Goal: Transaction & Acquisition: Purchase product/service

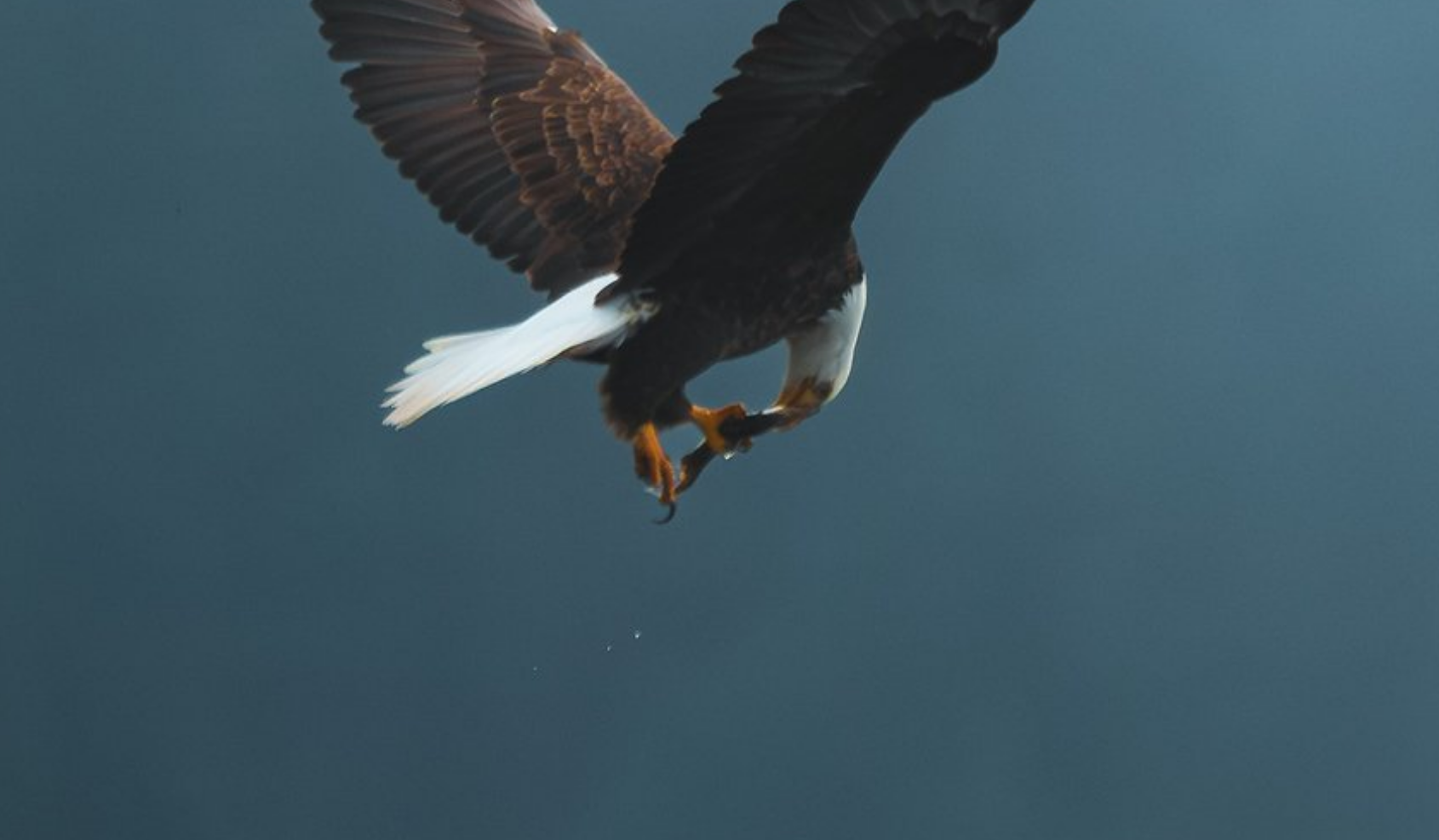
click at [741, 404] on img at bounding box center [719, 346] width 1353 height 902
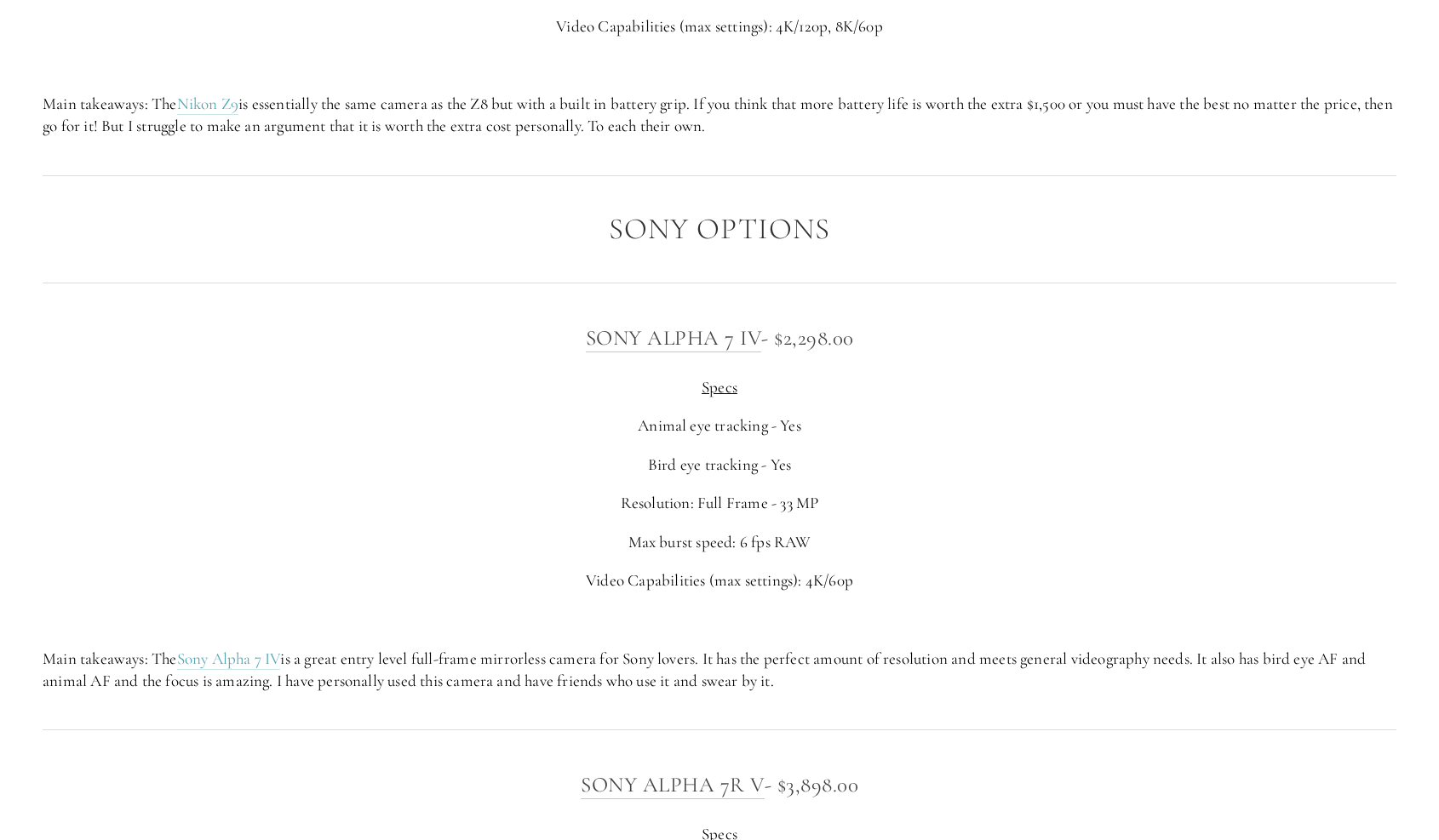
scroll to position [4197, 0]
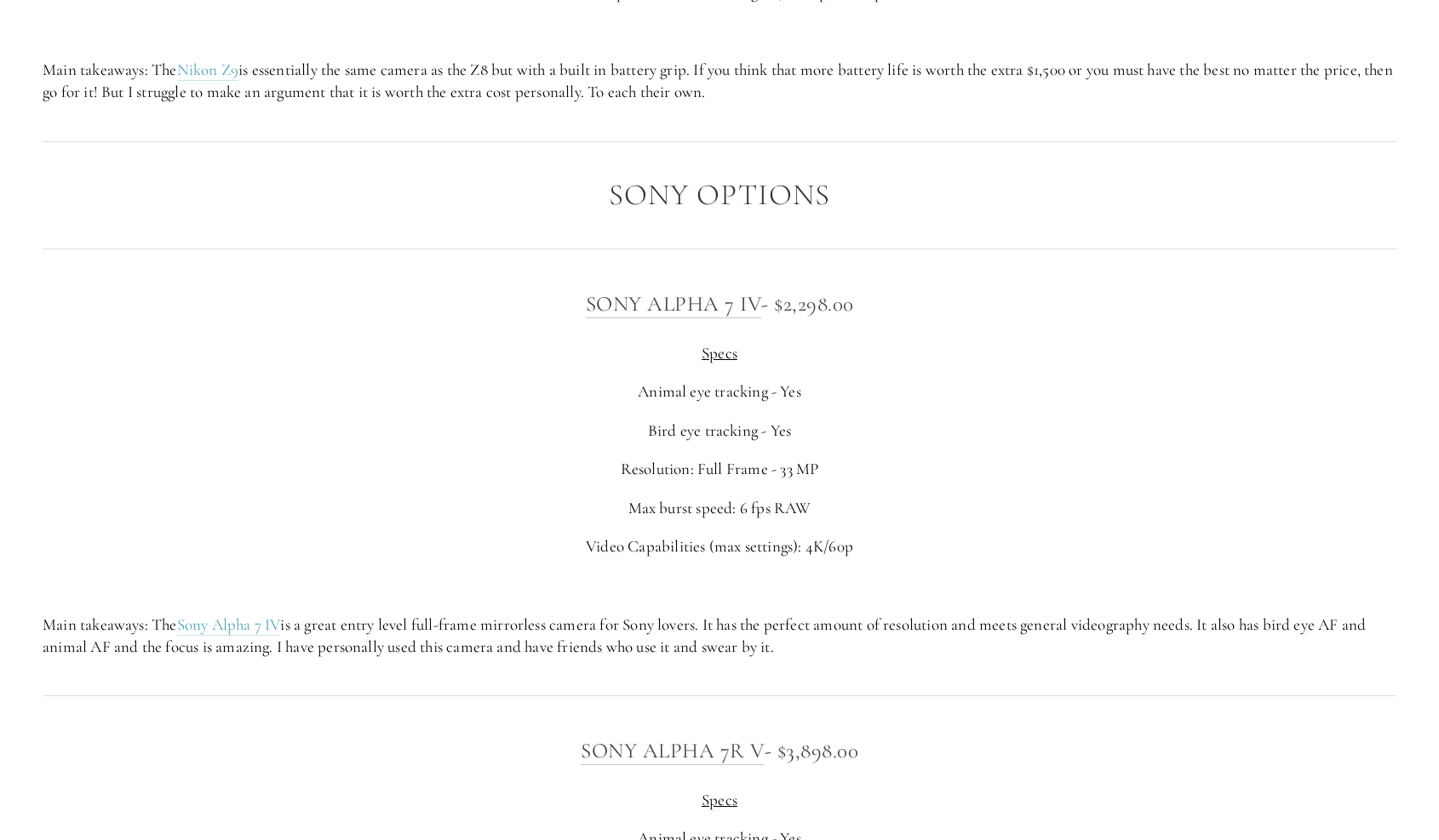
click at [371, 558] on p "Video Capabilities (max settings): 4K/60p" at bounding box center [719, 546] width 1353 height 23
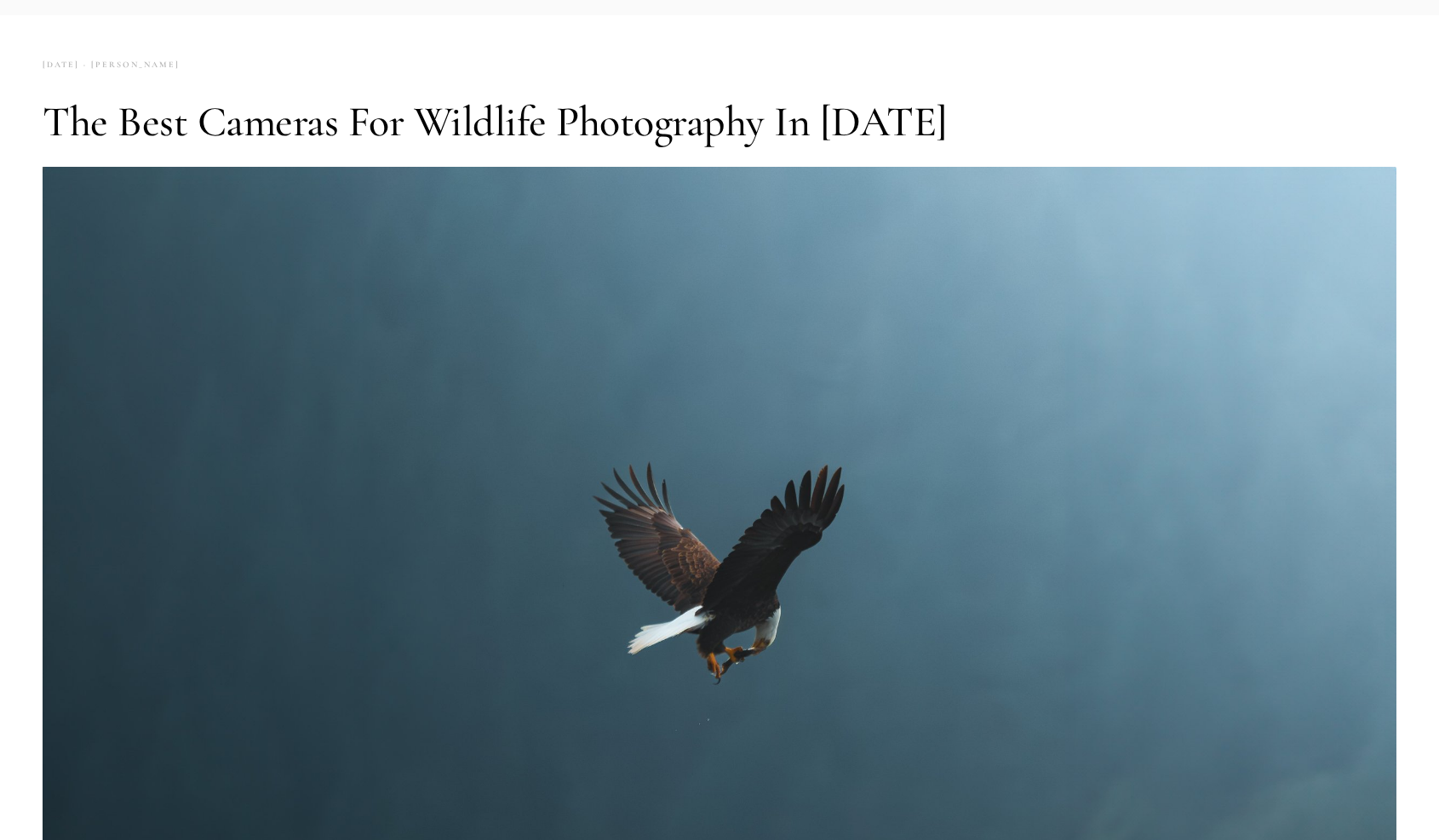
scroll to position [0, 0]
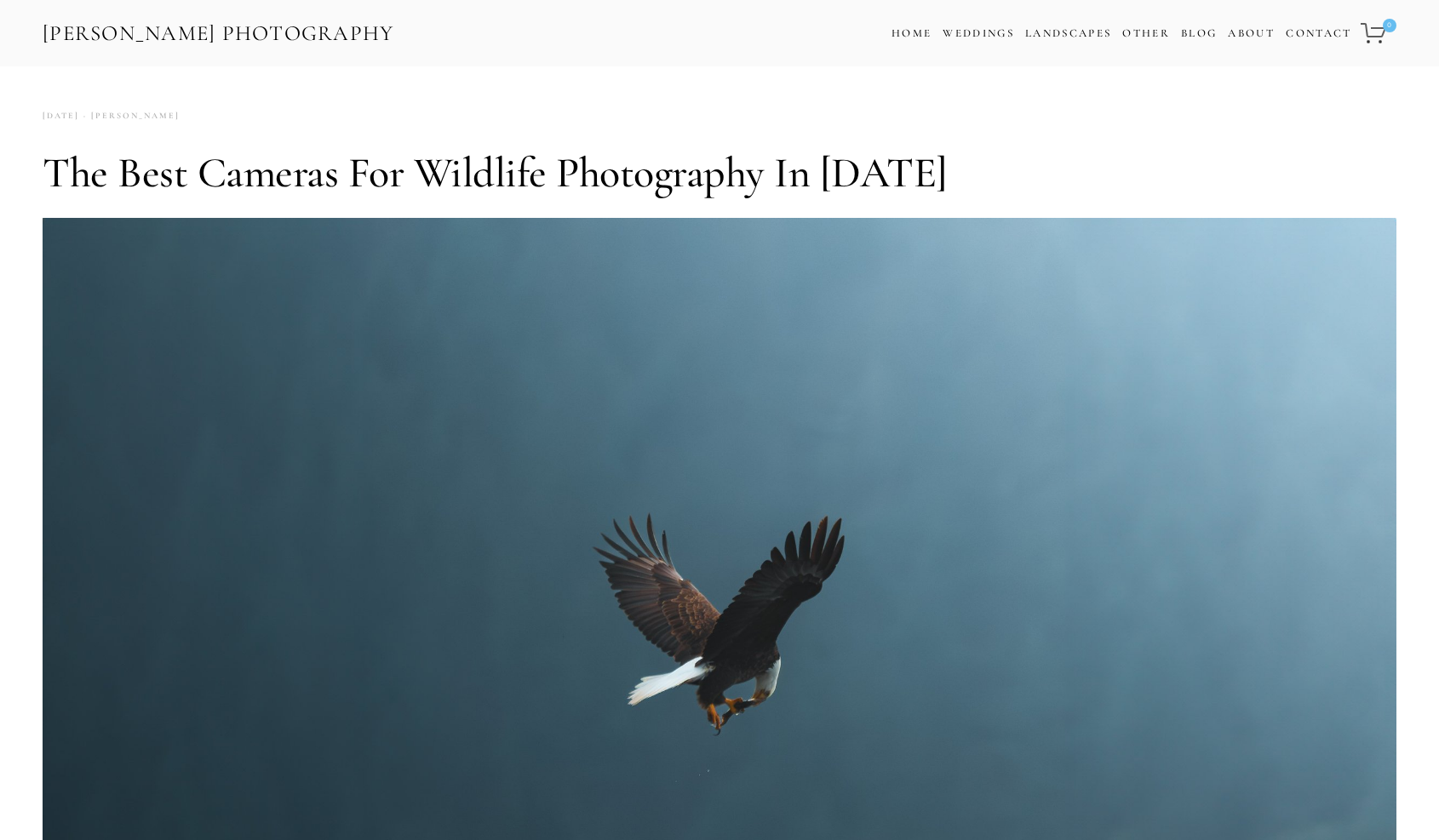
click at [195, 24] on link "[PERSON_NAME] Photography" at bounding box center [218, 33] width 355 height 38
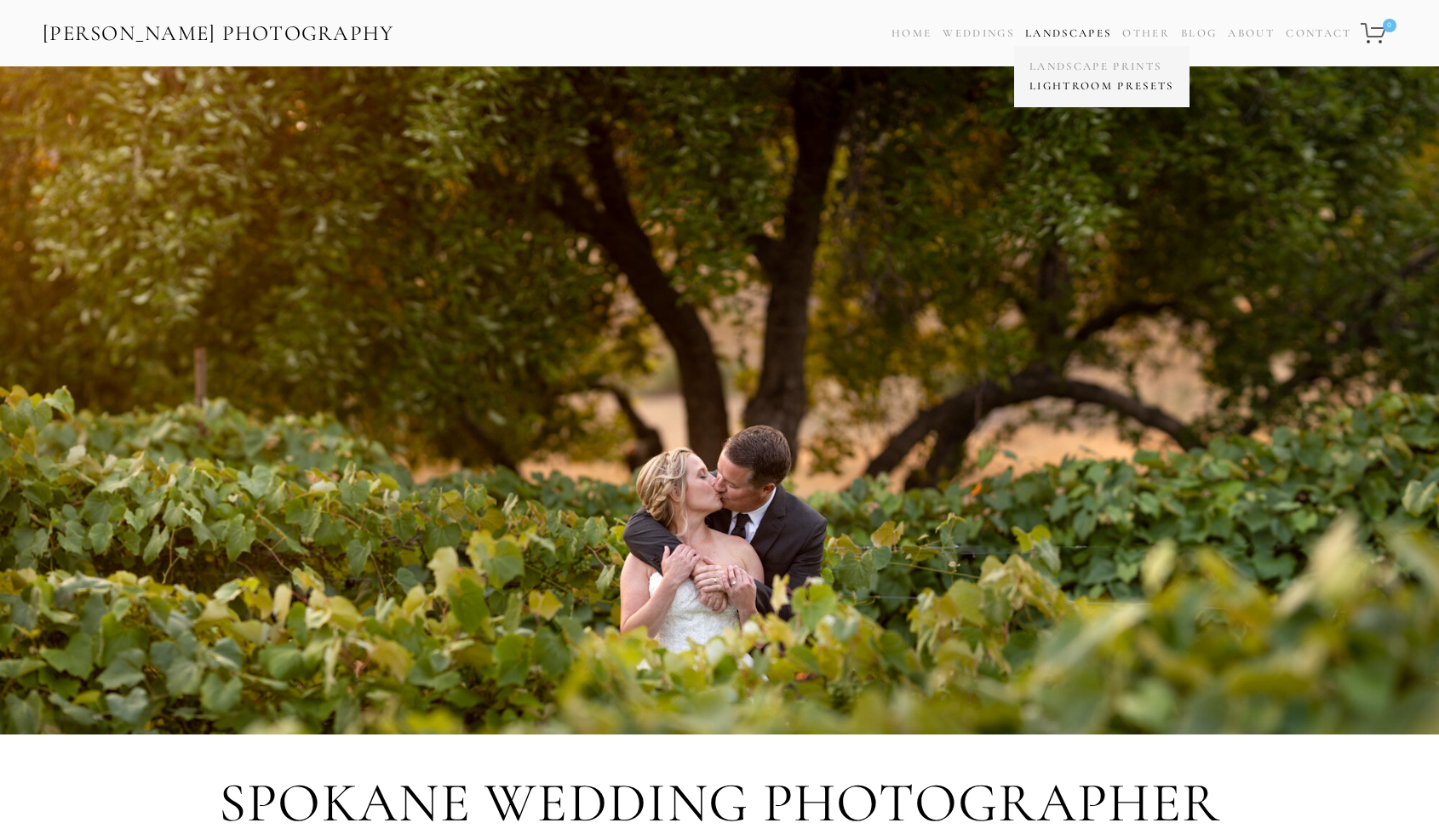
click at [1057, 83] on link "Lightroom Presets" at bounding box center [1102, 86] width 153 height 20
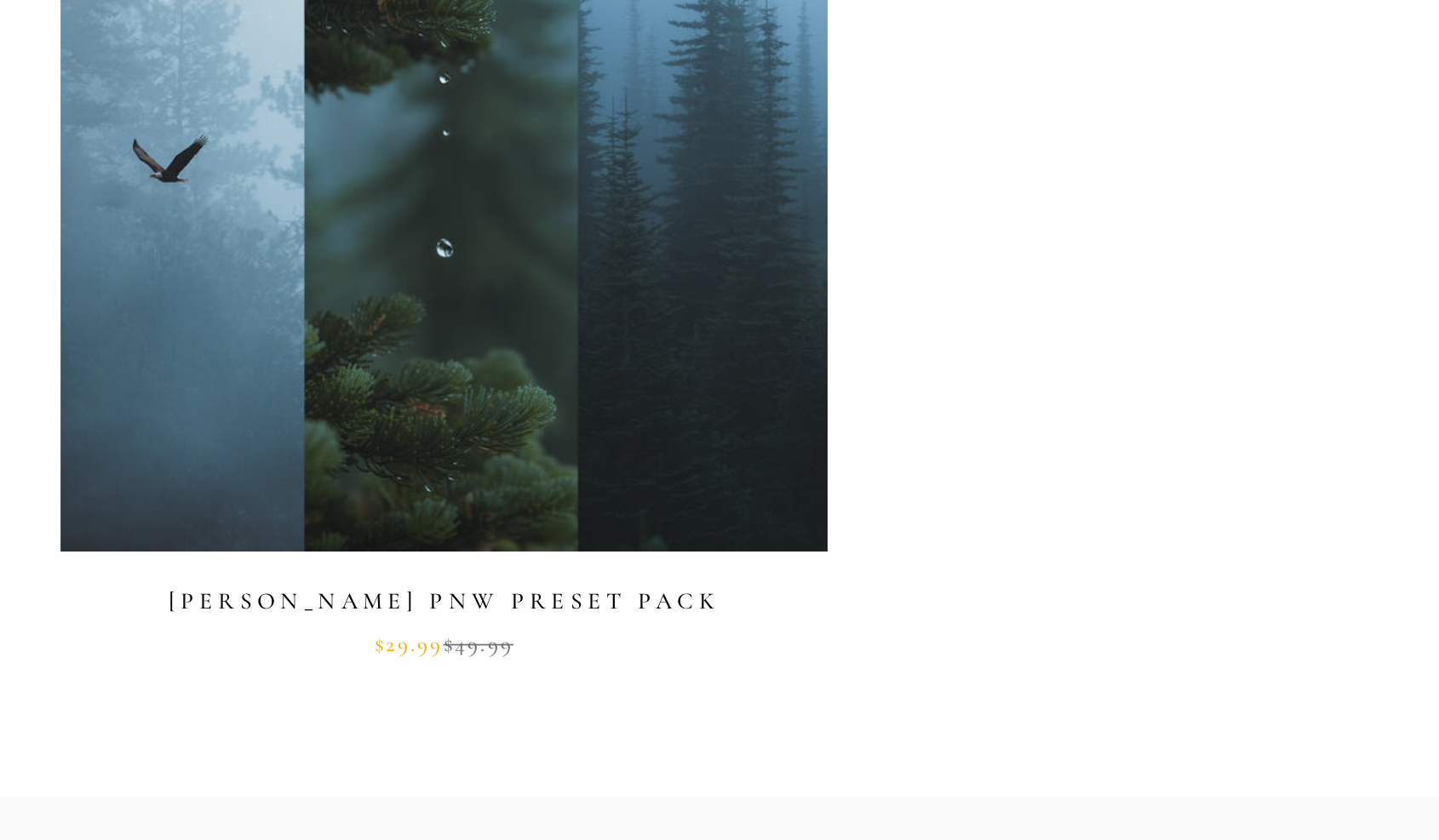
scroll to position [711, 0]
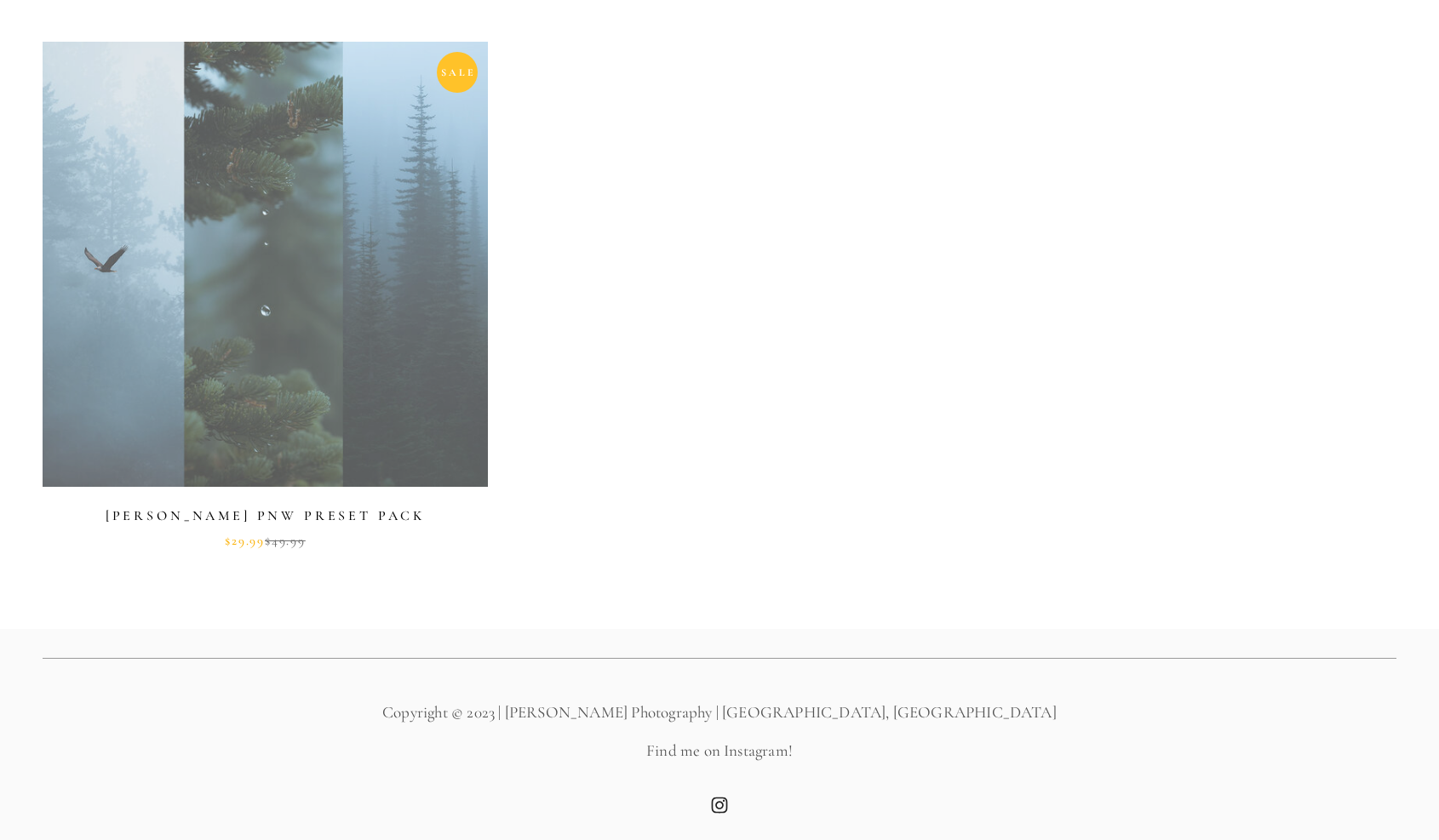
click at [292, 250] on link at bounding box center [264, 294] width 445 height 506
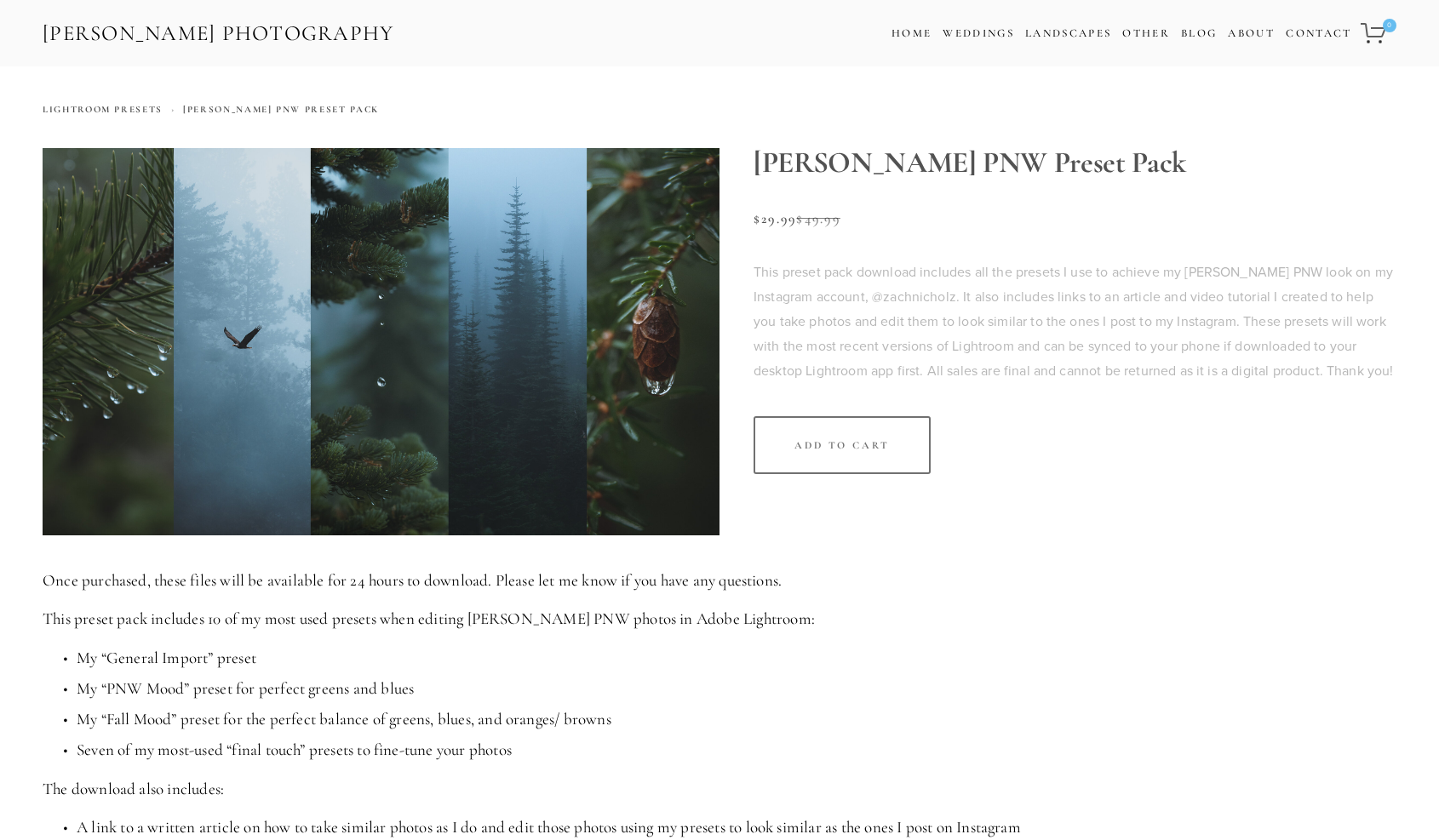
click at [330, 310] on img at bounding box center [380, 341] width 677 height 386
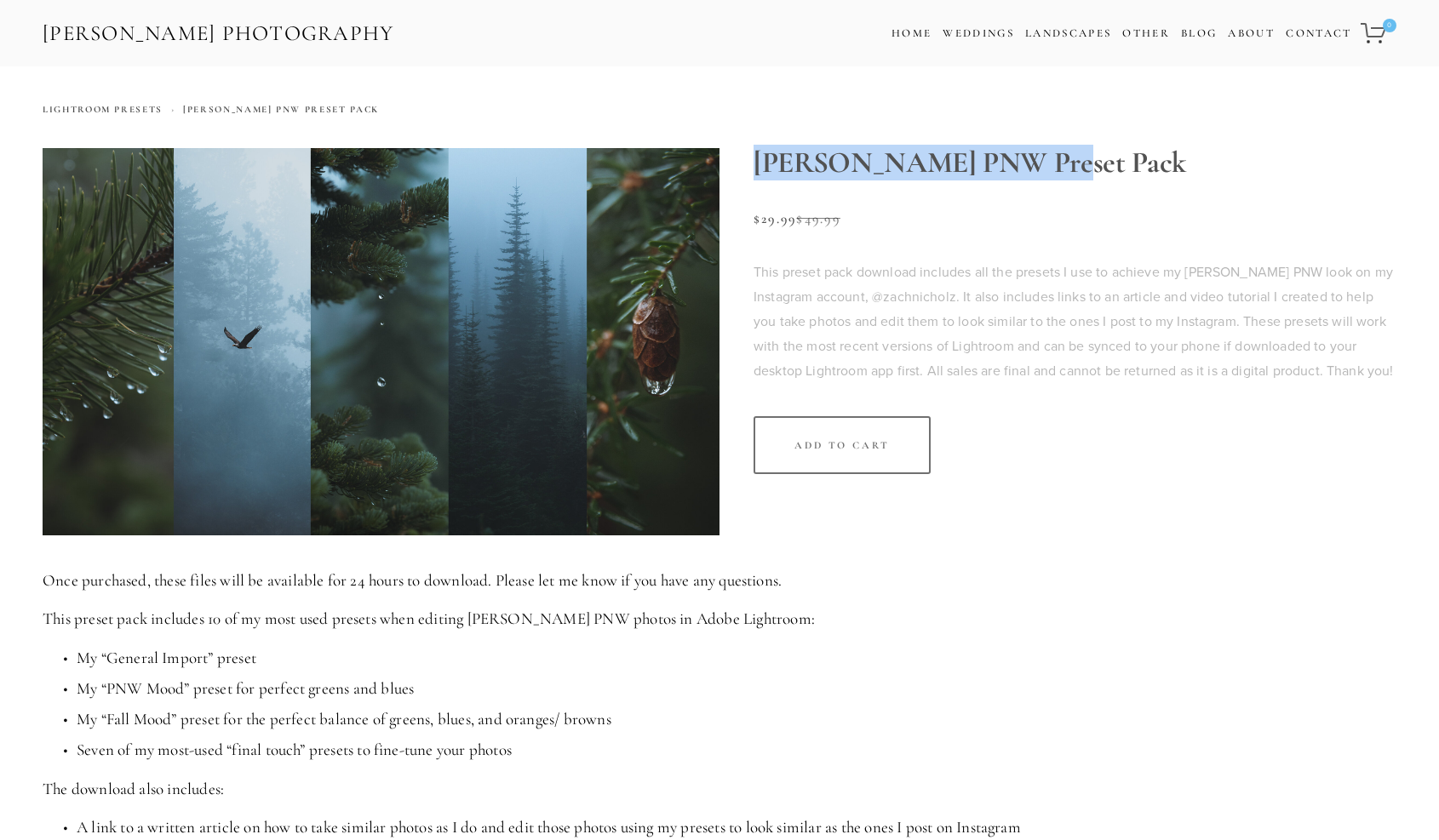
drag, startPoint x: 756, startPoint y: 163, endPoint x: 1050, endPoint y: 159, distance: 294.0
click at [1050, 159] on h1 "[PERSON_NAME] PNW Preset Pack" at bounding box center [1075, 163] width 643 height 29
click at [943, 179] on section "[PERSON_NAME] PNW Preset Pack Sale Price: $29.99 Original Price: $49.99 This pr…" at bounding box center [1058, 328] width 677 height 360
drag, startPoint x: 755, startPoint y: 157, endPoint x: 1042, endPoint y: 160, distance: 287.0
click at [1042, 160] on h1 "[PERSON_NAME] PNW Preset Pack" at bounding box center [1075, 163] width 643 height 29
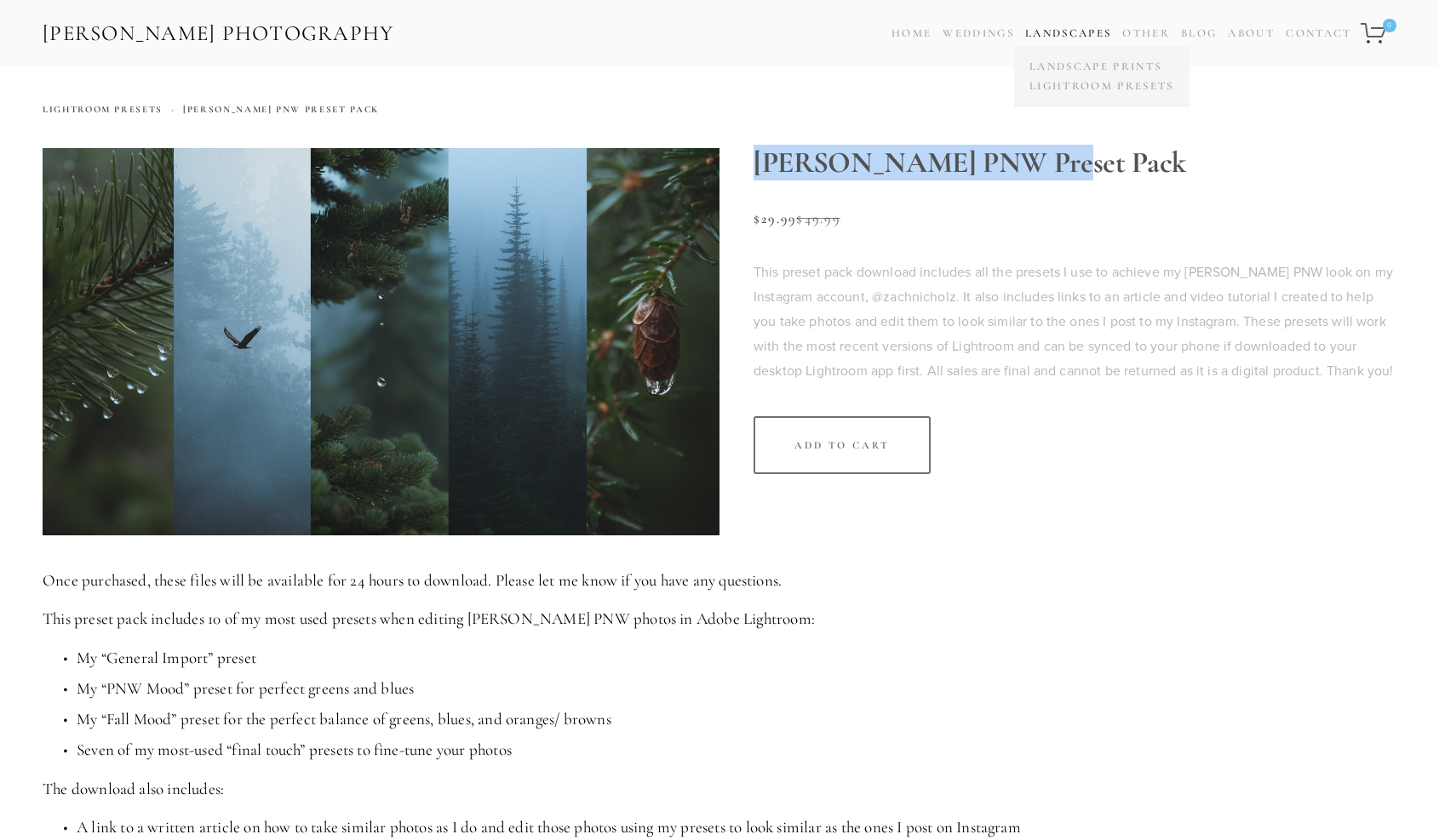
click at [1039, 27] on link "Landscapes" at bounding box center [1067, 33] width 86 height 14
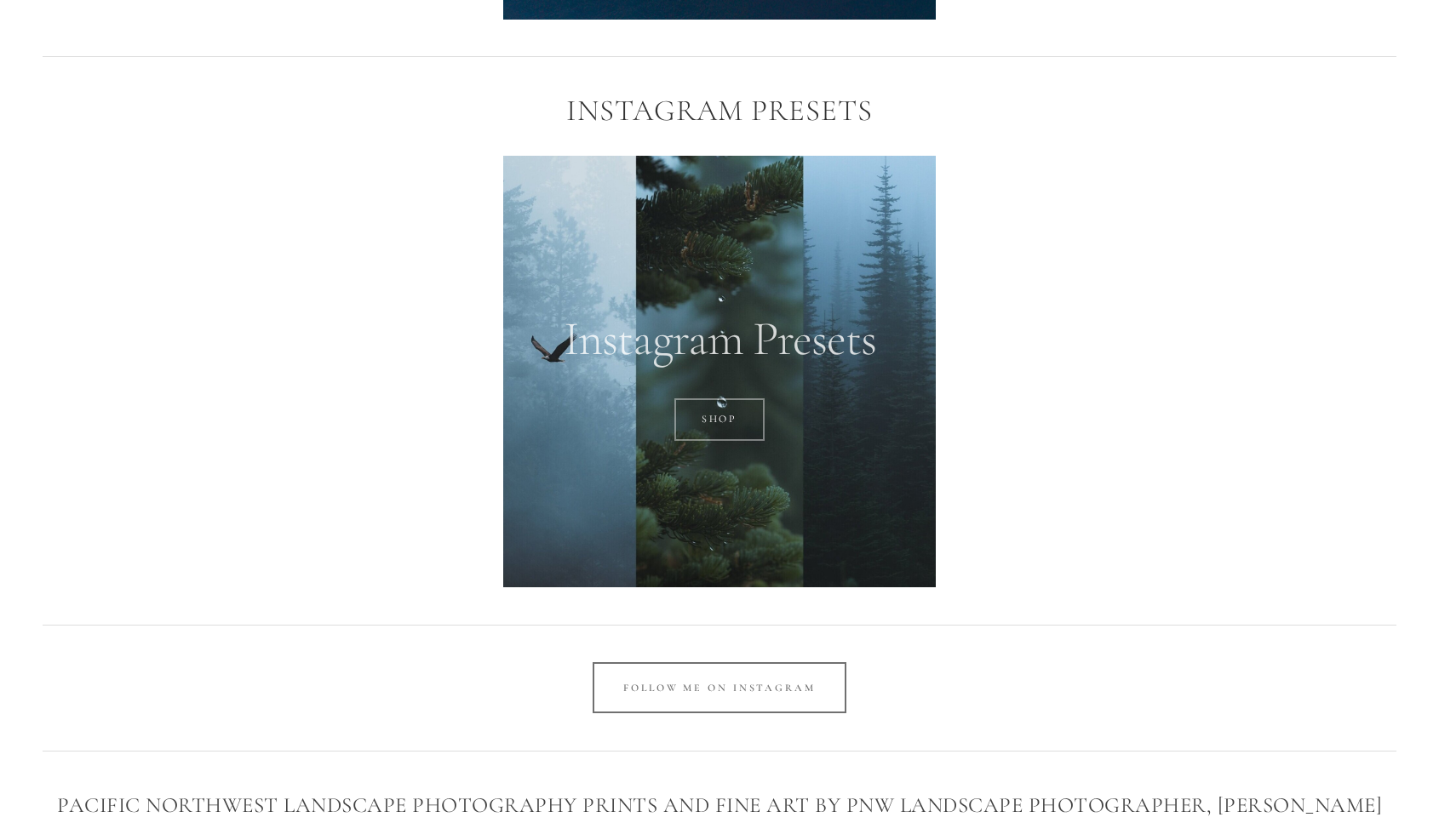
scroll to position [3281, 0]
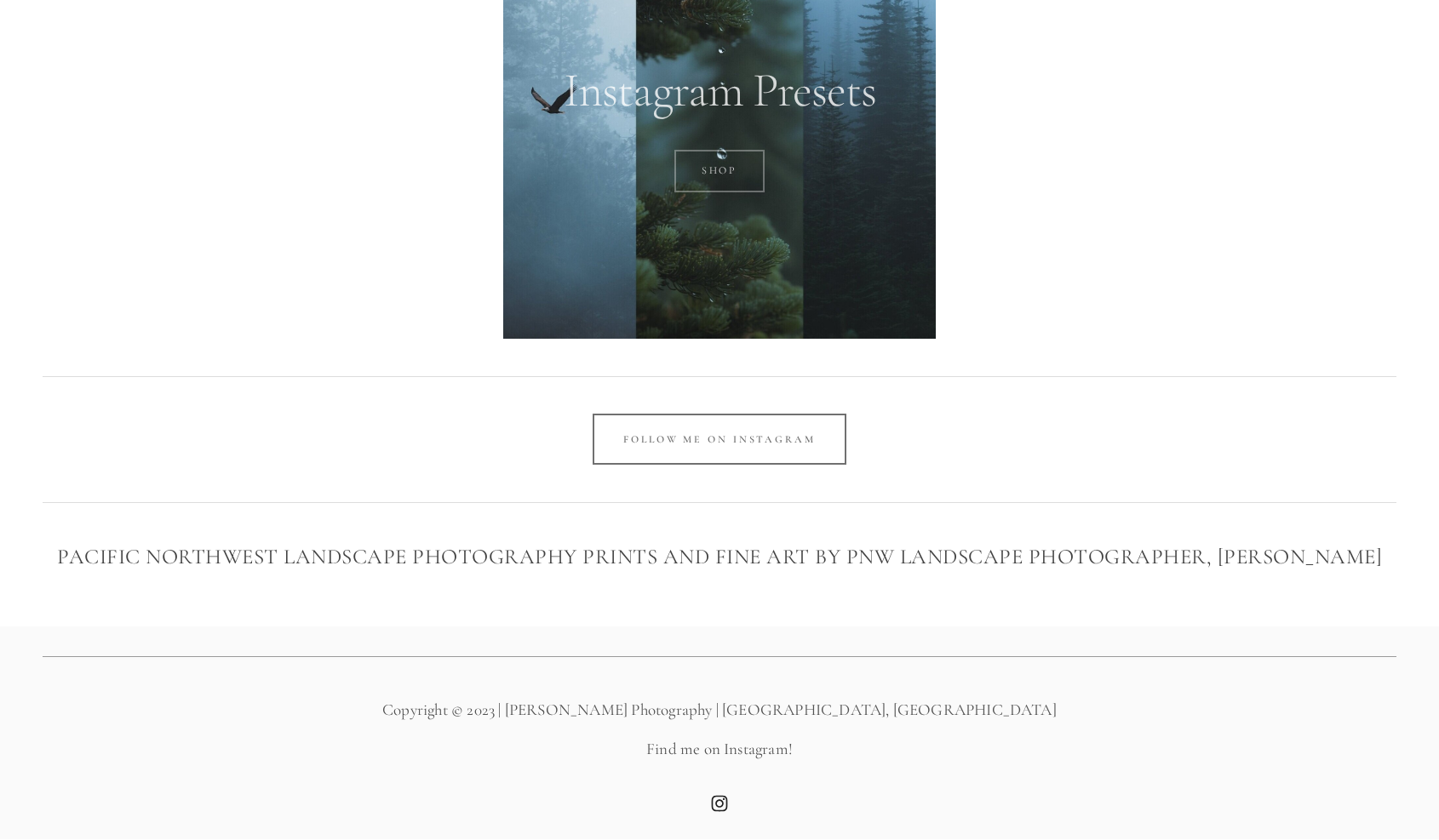
click at [729, 165] on link "SHOP" at bounding box center [720, 170] width 91 height 42
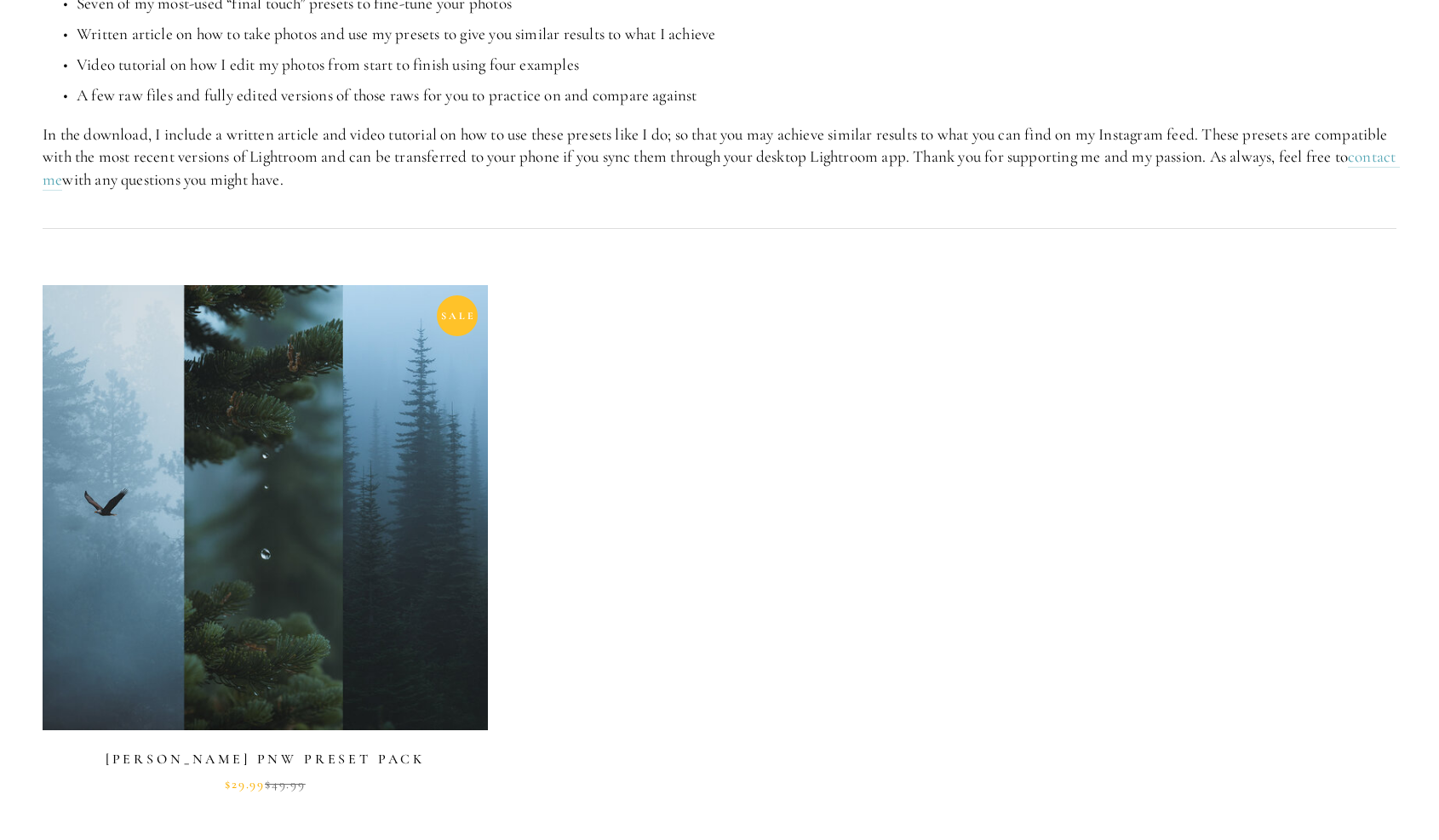
scroll to position [711, 0]
